Goal: Task Accomplishment & Management: Use online tool/utility

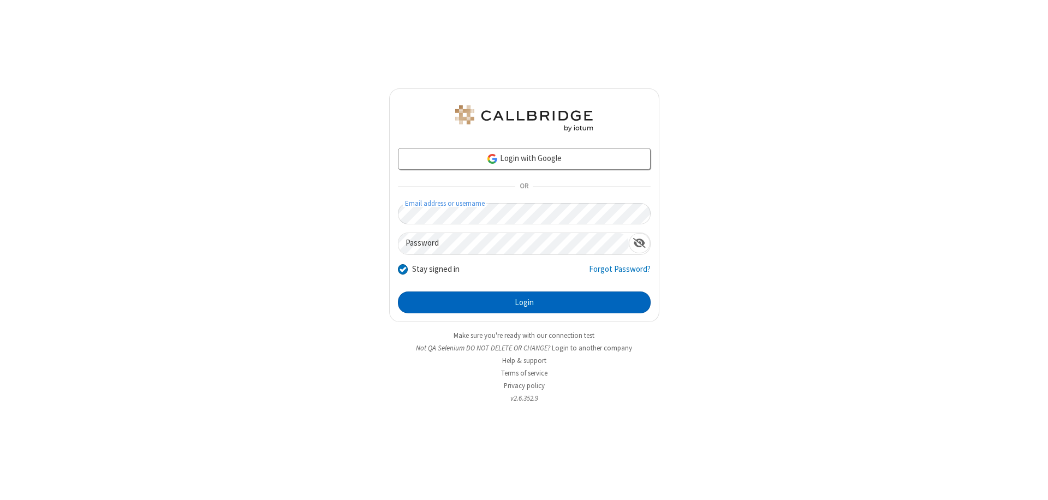
click at [524, 302] on button "Login" at bounding box center [524, 302] width 253 height 22
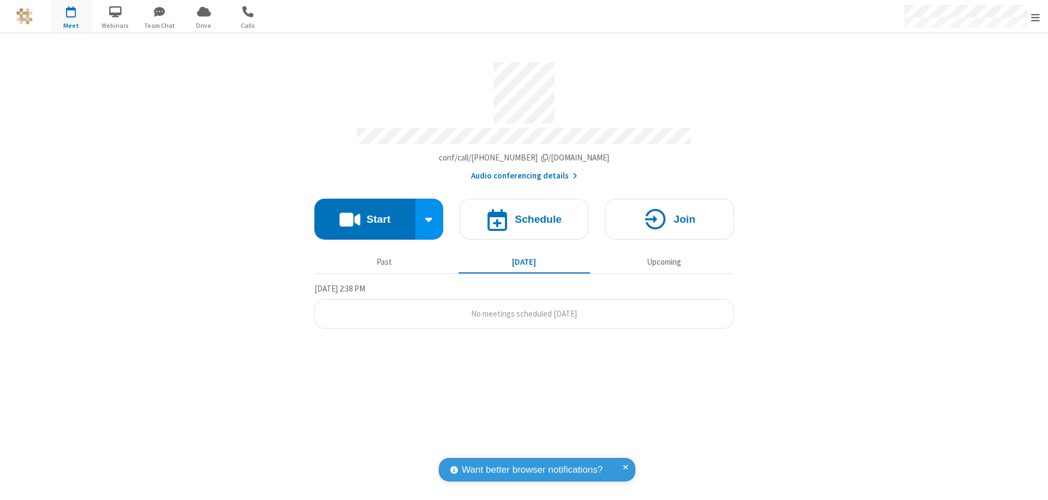
click at [365, 214] on button "Start" at bounding box center [364, 219] width 101 height 41
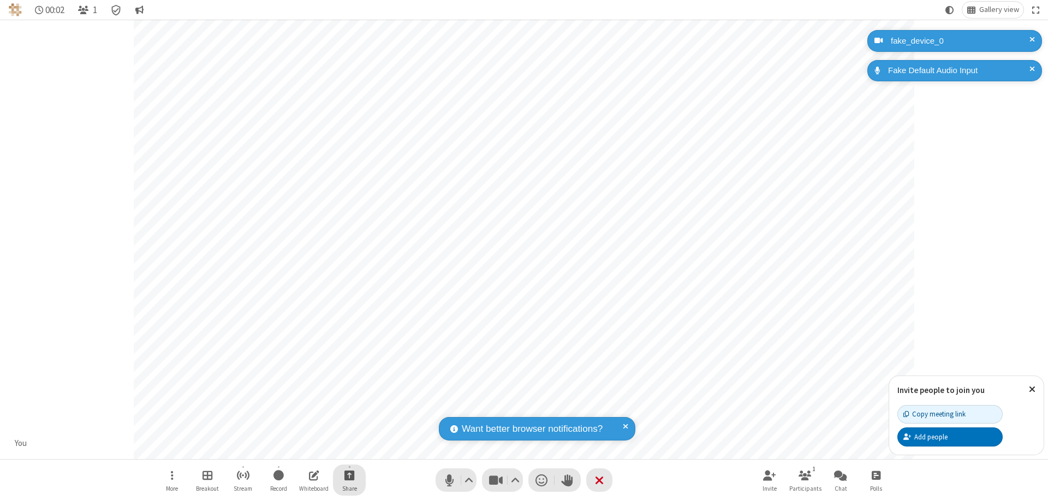
click at [349, 475] on span "Start sharing" at bounding box center [349, 475] width 10 height 14
click at [349, 408] on span "Share additional camera" at bounding box center [356, 410] width 81 height 9
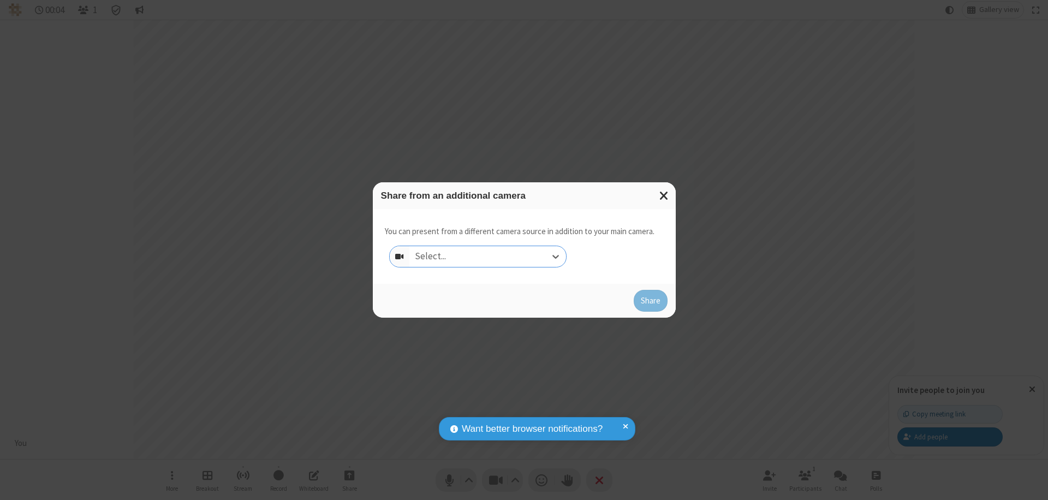
click at [487, 257] on div "Select..." at bounding box center [487, 256] width 157 height 21
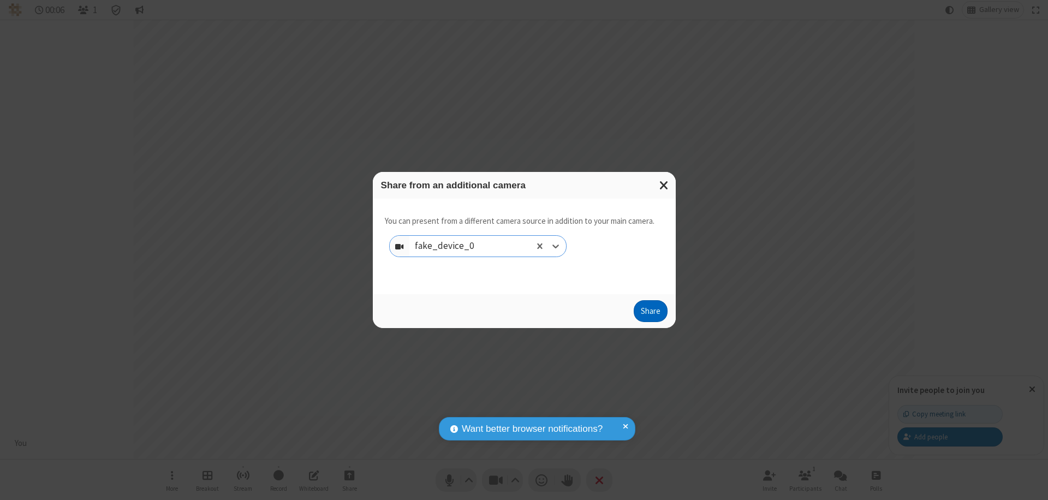
click at [650, 313] on button "Share" at bounding box center [651, 311] width 34 height 22
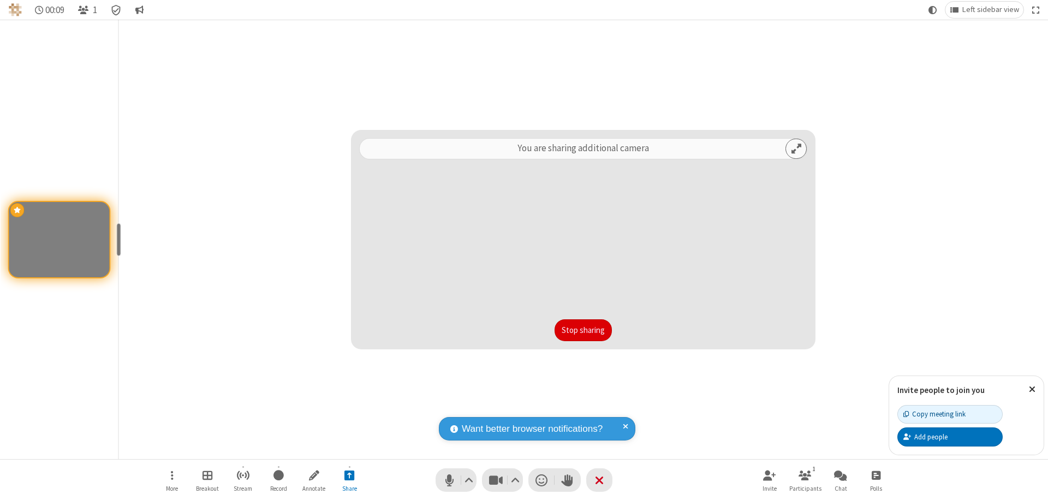
click at [583, 330] on button "Stop sharing" at bounding box center [583, 330] width 57 height 22
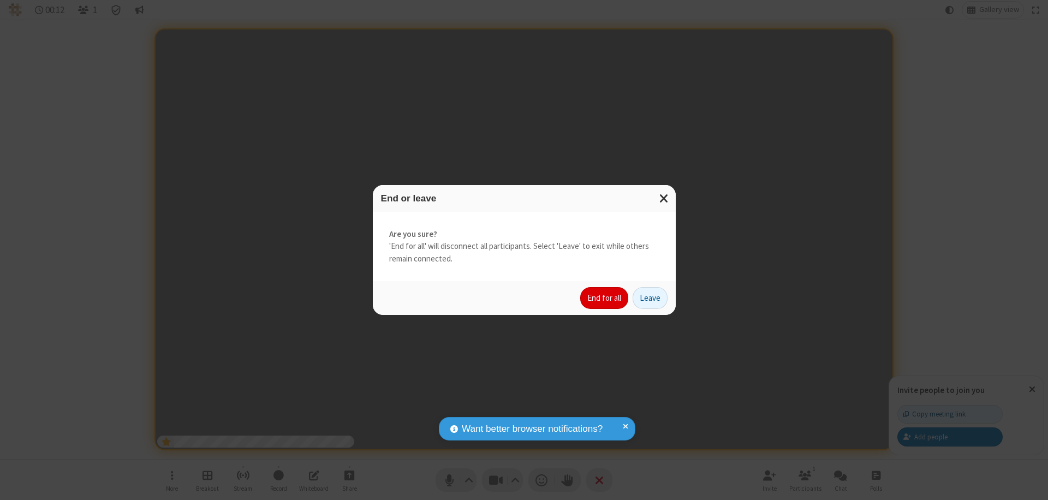
click at [605, 298] on button "End for all" at bounding box center [604, 298] width 48 height 22
